Goal: Information Seeking & Learning: Check status

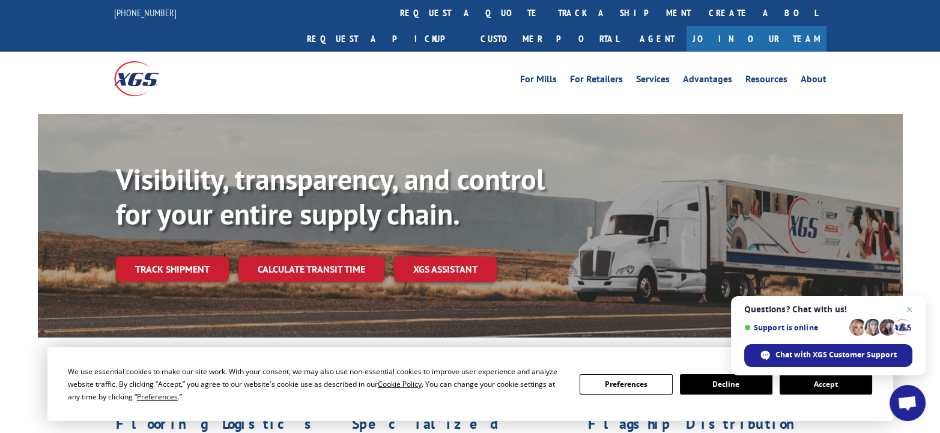
click at [549, 11] on link "track a shipment" at bounding box center [624, 13] width 151 height 26
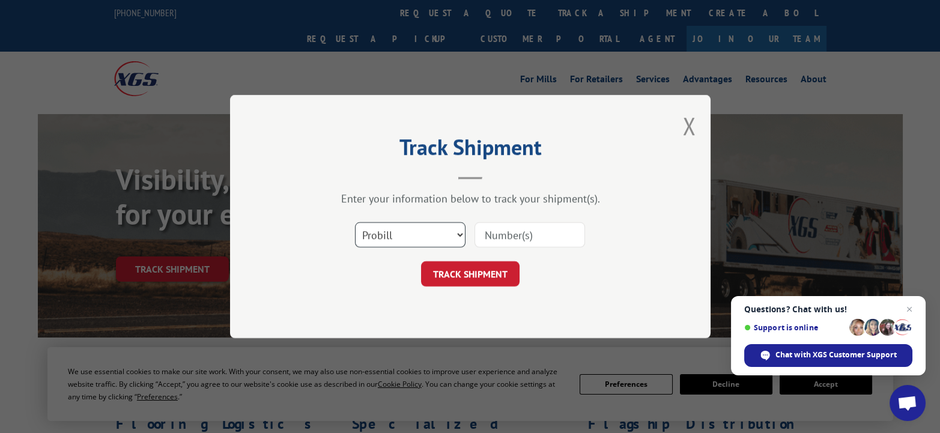
click at [402, 235] on select "Select category... Probill BOL PO" at bounding box center [410, 234] width 110 height 25
click at [393, 228] on select "Select category... Probill BOL PO" at bounding box center [410, 234] width 110 height 25
drag, startPoint x: 391, startPoint y: 230, endPoint x: 460, endPoint y: 232, distance: 68.5
click at [460, 232] on select "Select category... Probill BOL PO" at bounding box center [410, 234] width 110 height 25
click at [355, 222] on select "Select category... Probill BOL PO" at bounding box center [410, 234] width 110 height 25
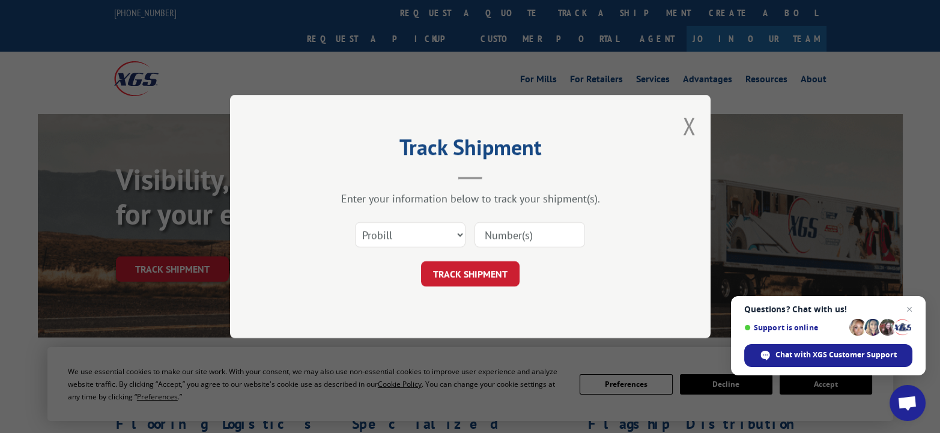
click at [533, 236] on input at bounding box center [529, 234] width 110 height 25
paste input "17702675"
type input "17702675"
click at [492, 279] on button "TRACK SHIPMENT" at bounding box center [470, 273] width 98 height 25
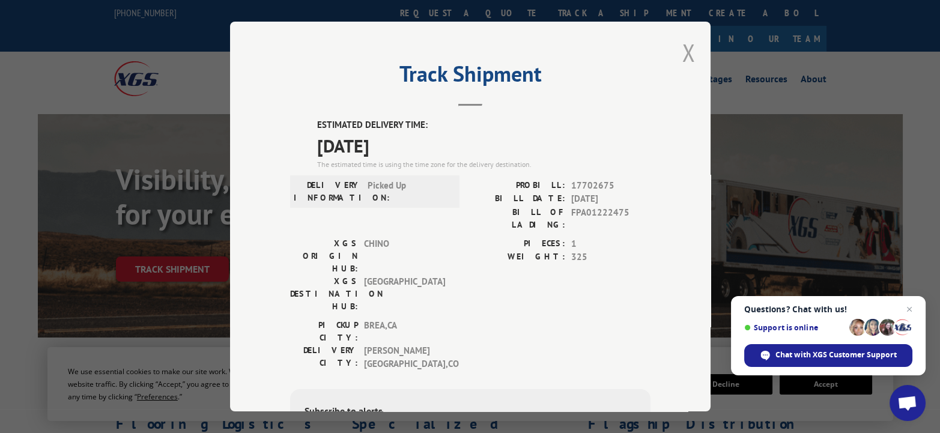
click at [682, 53] on button "Close modal" at bounding box center [688, 53] width 13 height 32
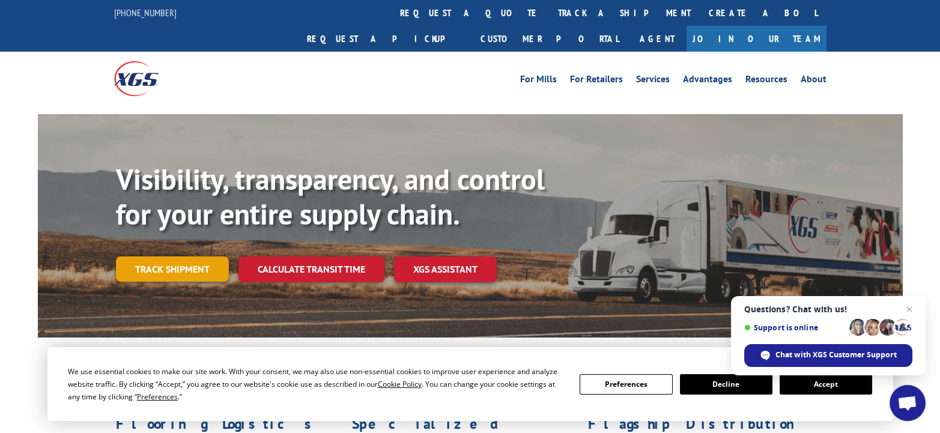
click at [173, 256] on link "Track shipment" at bounding box center [172, 268] width 113 height 25
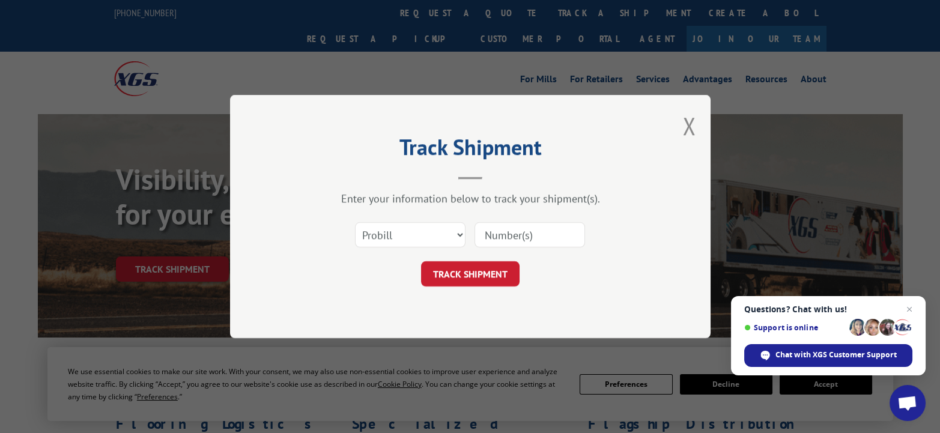
click at [513, 231] on input at bounding box center [529, 234] width 110 height 25
paste input "17702675"
type input "17702675"
click at [475, 279] on button "TRACK SHIPMENT" at bounding box center [470, 273] width 98 height 25
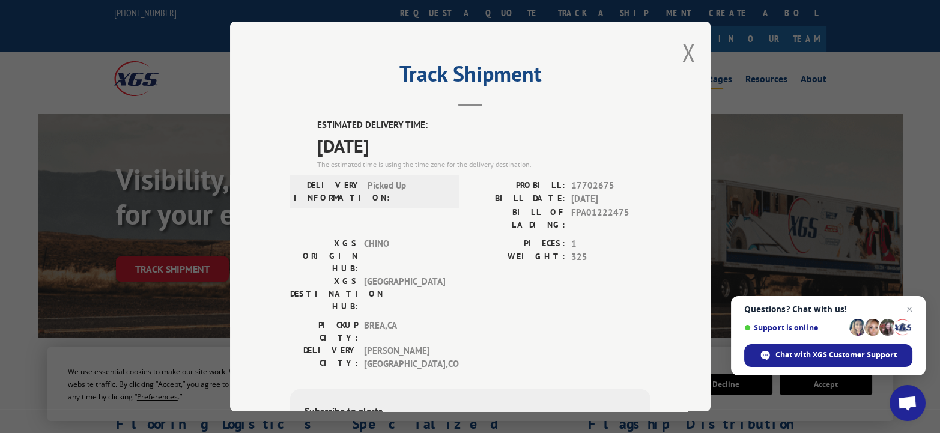
click at [682, 53] on button "Close modal" at bounding box center [688, 53] width 13 height 32
